Goal: Task Accomplishment & Management: Complete application form

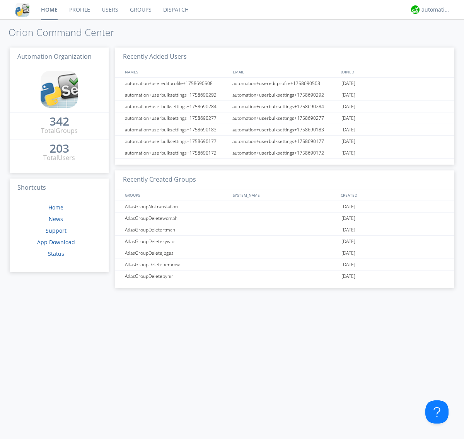
click at [109, 10] on link "Users" at bounding box center [110, 9] width 28 height 19
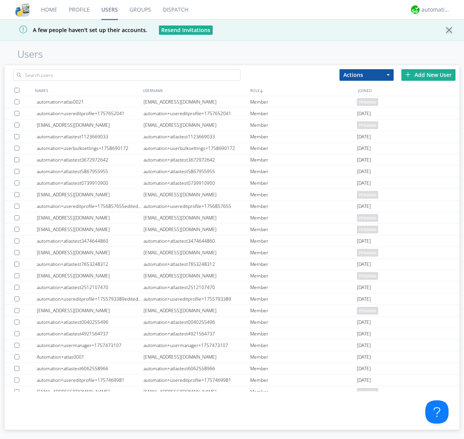
click at [428, 75] on div "Add New User" at bounding box center [428, 75] width 54 height 12
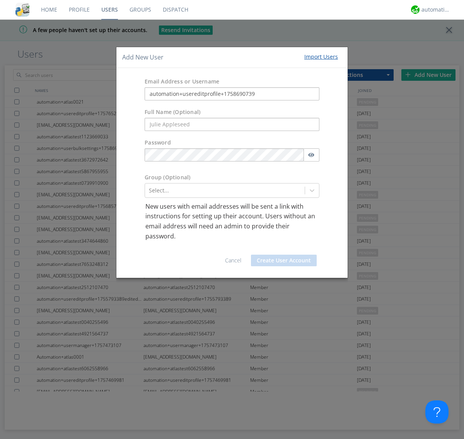
type input "automation+usereditprofile+1758690739"
click at [284, 261] on button "Create User Account" at bounding box center [284, 261] width 66 height 12
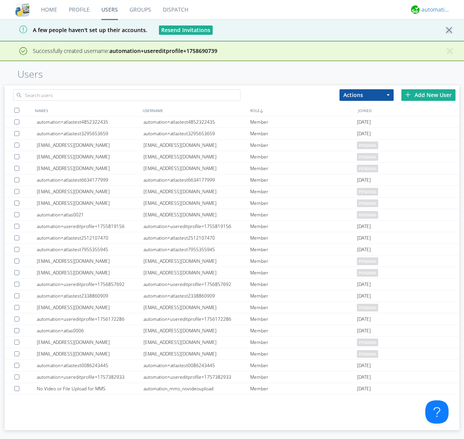
click at [434, 10] on div "automation+atlas" at bounding box center [436, 10] width 29 height 8
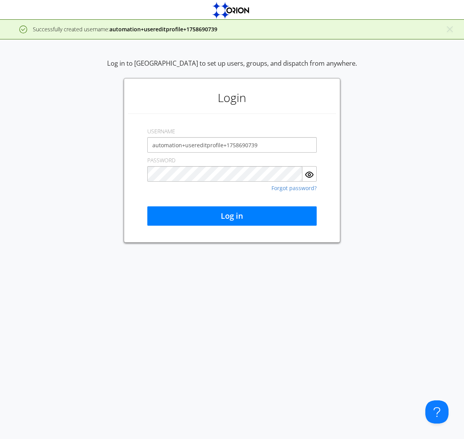
type input "automation+usereditprofile+1758690739"
